Goal: Connect with others: Connect with others

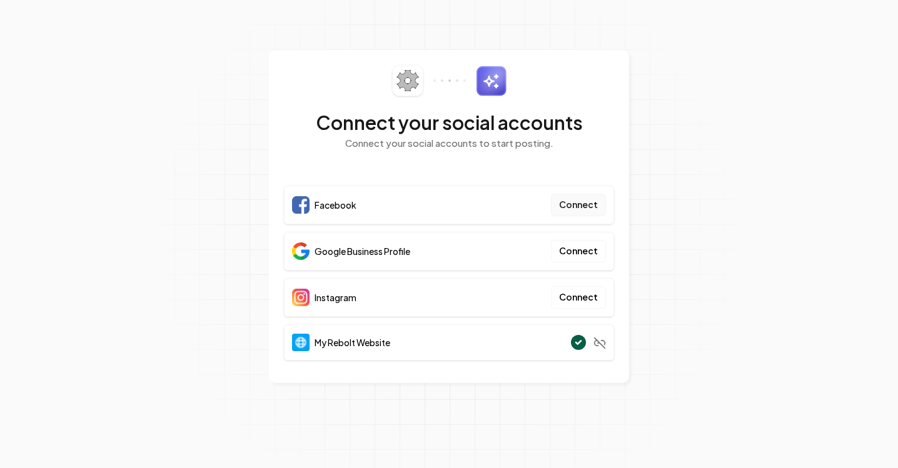
click at [581, 208] on button "Connect" at bounding box center [578, 205] width 55 height 23
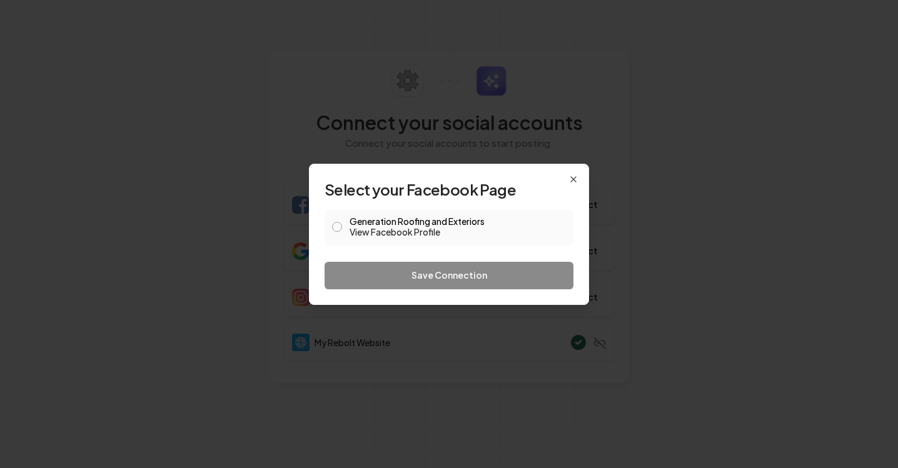
click at [338, 228] on button "Generation Roofing and Exteriors View Facebook Profile" at bounding box center [337, 227] width 10 height 10
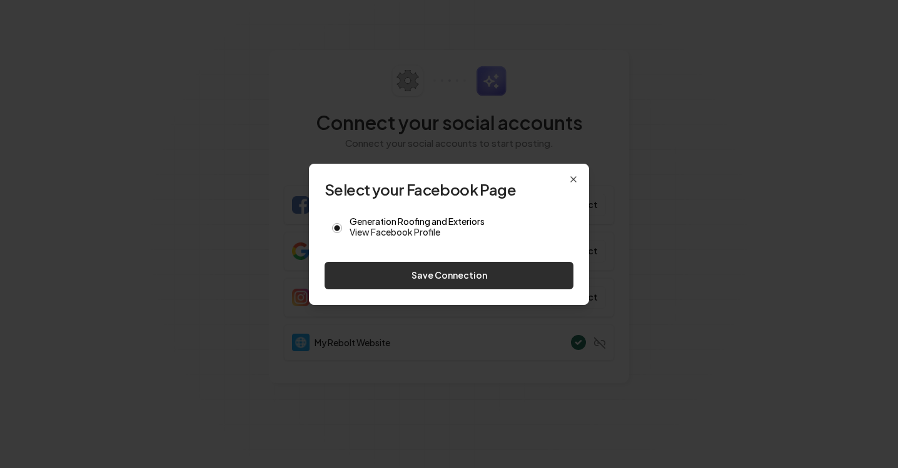
click at [431, 276] on button "Save Connection" at bounding box center [448, 276] width 249 height 28
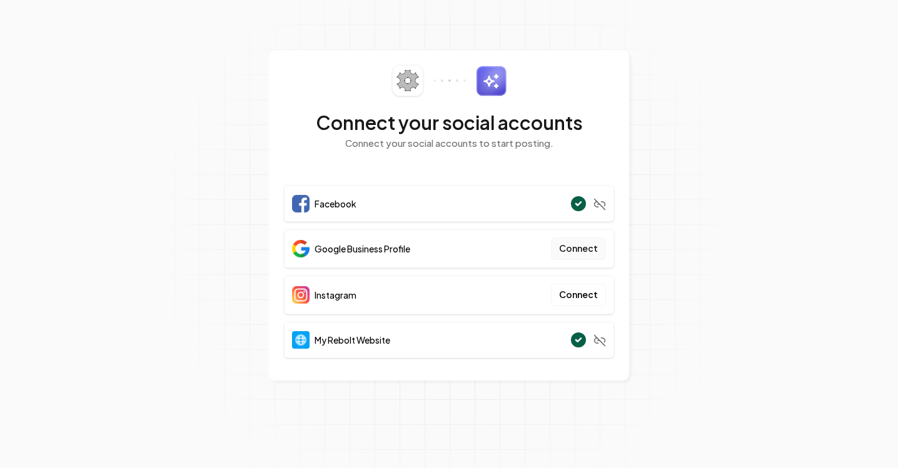
click at [585, 251] on button "Connect" at bounding box center [578, 249] width 55 height 23
click at [471, 251] on div "Google Business Profile Connect" at bounding box center [449, 248] width 330 height 39
click at [579, 247] on button "Connect" at bounding box center [578, 249] width 55 height 23
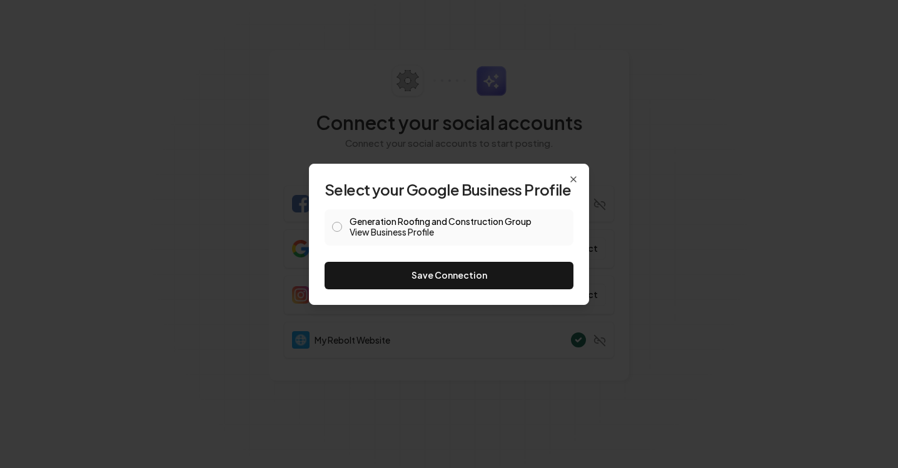
click at [408, 230] on link "View Business Profile" at bounding box center [457, 232] width 216 height 13
click at [334, 224] on button "Generation Roofing and Construction Group View Business Profile" at bounding box center [337, 227] width 10 height 10
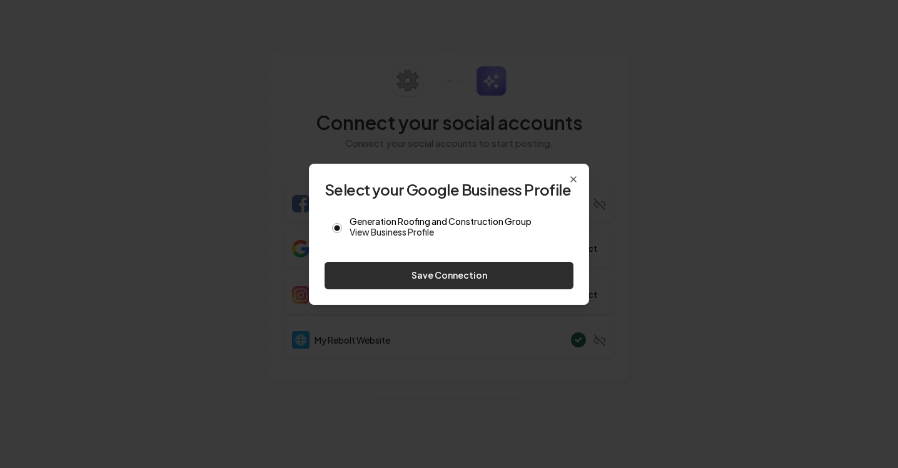
click at [409, 279] on button "Save Connection" at bounding box center [448, 276] width 249 height 28
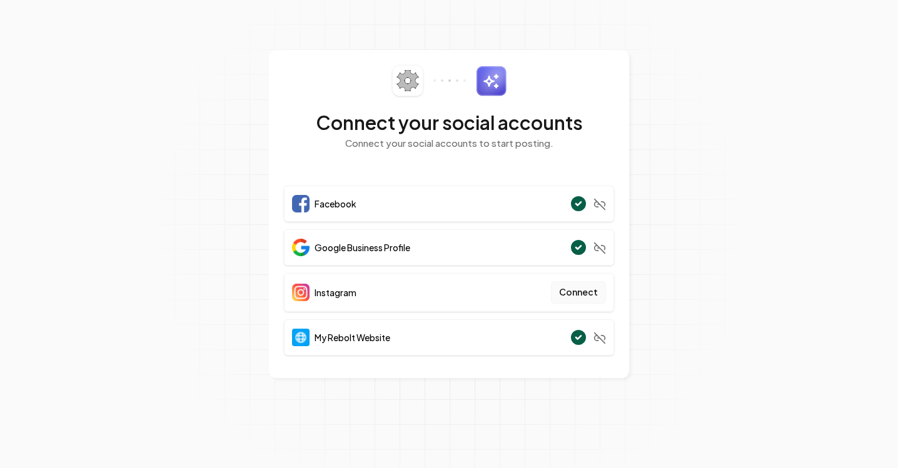
click at [567, 295] on button "Connect" at bounding box center [578, 292] width 55 height 23
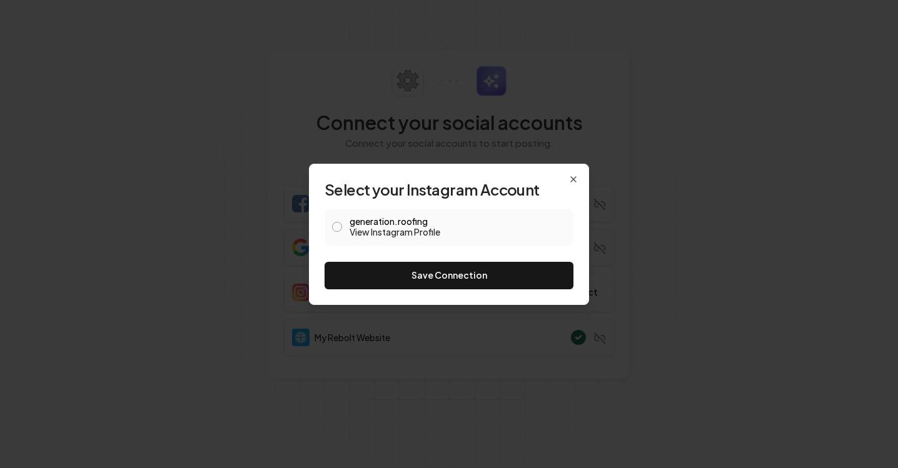
click at [337, 226] on button "generation.roofing View Instagram Profile" at bounding box center [337, 227] width 10 height 10
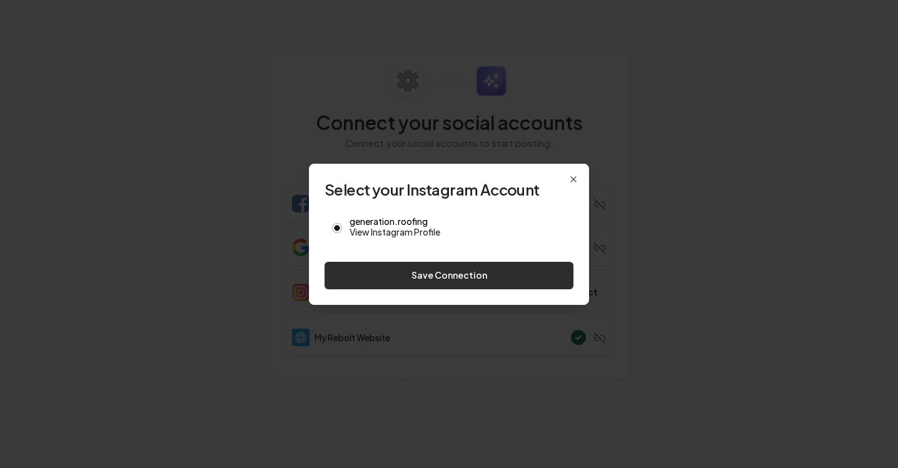
click at [381, 277] on button "Save Connection" at bounding box center [448, 276] width 249 height 28
